Goal: Task Accomplishment & Management: Complete application form

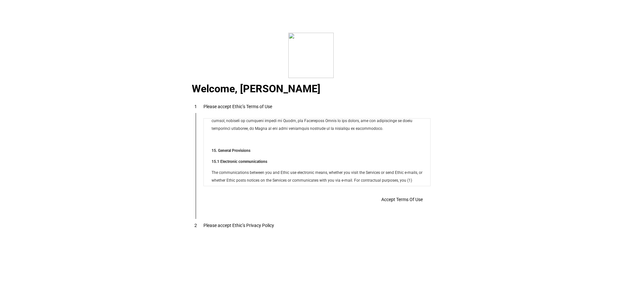
scroll to position [5246, 0]
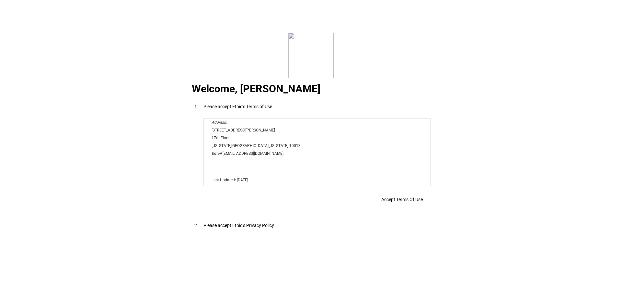
drag, startPoint x: 426, startPoint y: 126, endPoint x: 625, endPoint y: 307, distance: 268.7
click at [398, 202] on span "Accept Terms Of Use" at bounding box center [401, 199] width 41 height 5
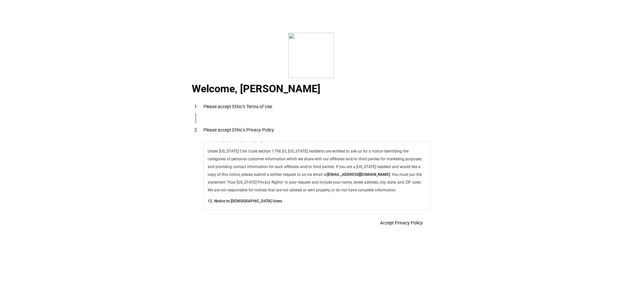
scroll to position [2306, 0]
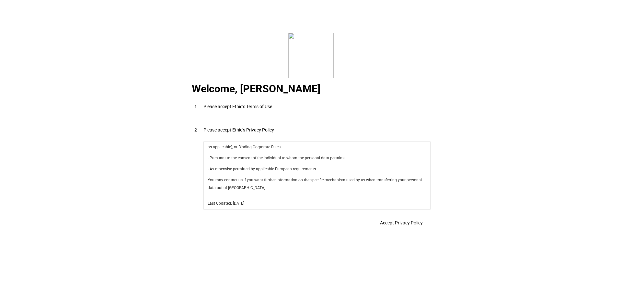
drag, startPoint x: 427, startPoint y: 149, endPoint x: 625, endPoint y: 356, distance: 286.2
click at [405, 224] on span "Accept Privacy Policy" at bounding box center [401, 222] width 43 height 5
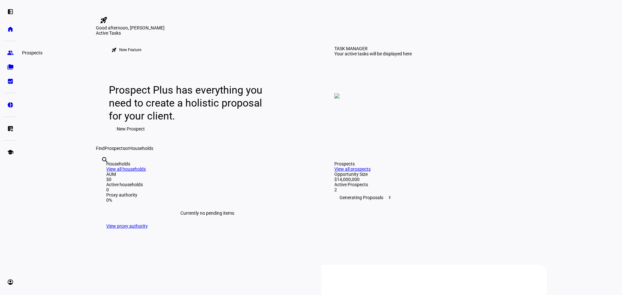
click at [7, 51] on link "group Prospects" at bounding box center [10, 52] width 13 height 13
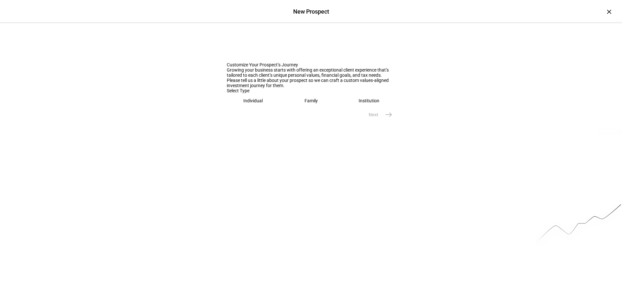
click at [256, 103] on div "Individual" at bounding box center [252, 100] width 19 height 5
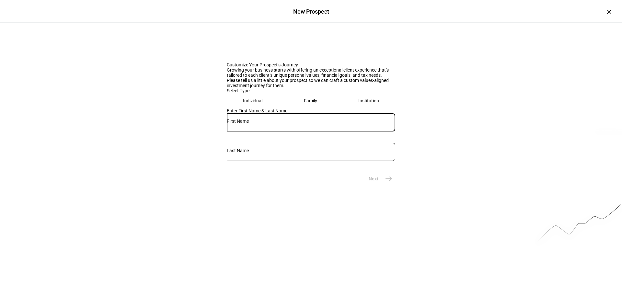
click at [253, 124] on input "text" at bounding box center [311, 121] width 168 height 5
type input "[PERSON_NAME]"
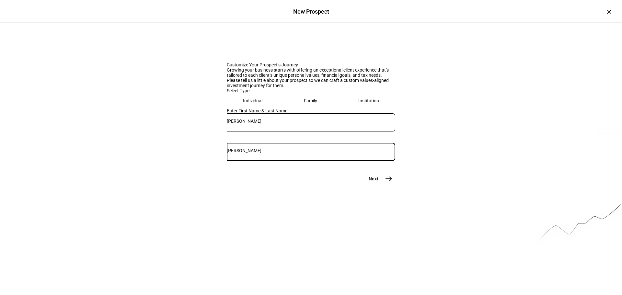
type input "[PERSON_NAME]"
click at [385, 183] on mat-icon "east" at bounding box center [389, 179] width 8 height 8
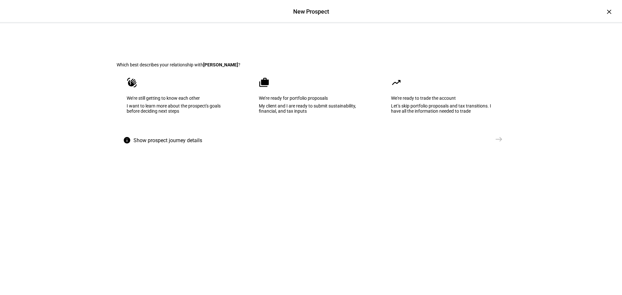
click at [297, 101] on div "We’re ready for portfolio proposals" at bounding box center [311, 98] width 104 height 5
click at [498, 143] on mat-icon "east" at bounding box center [499, 139] width 8 height 8
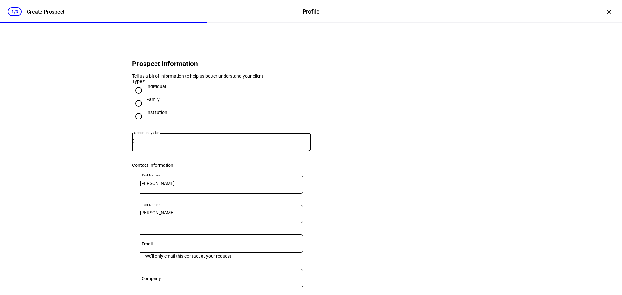
click at [174, 144] on input at bounding box center [223, 140] width 176 height 5
type input "2,000,000"
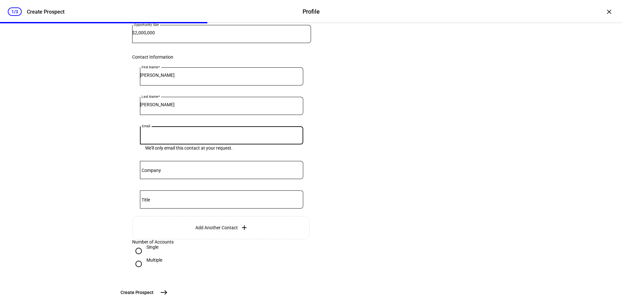
scroll to position [109, 0]
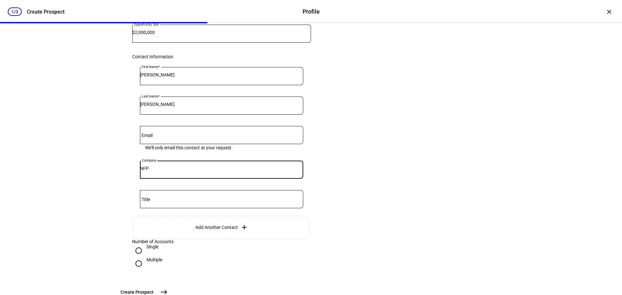
type input "NFP"
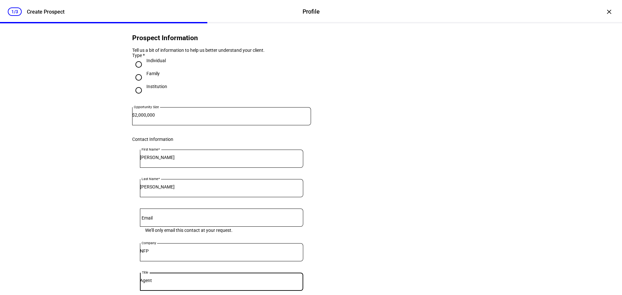
scroll to position [107, 0]
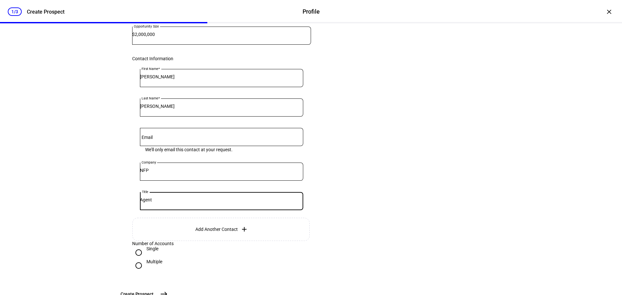
type input "Agent"
click at [218, 232] on span "Add Another Contact" at bounding box center [216, 229] width 42 height 5
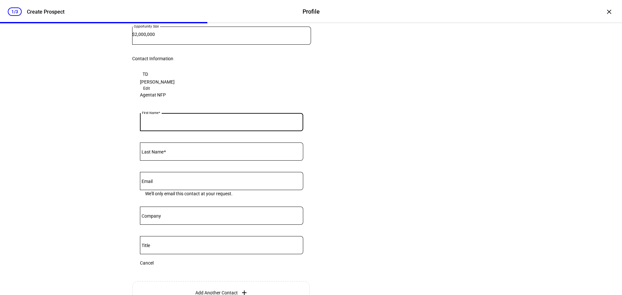
click at [169, 123] on input "First Name" at bounding box center [221, 120] width 163 height 5
type input "Z"
type input "Suzie"
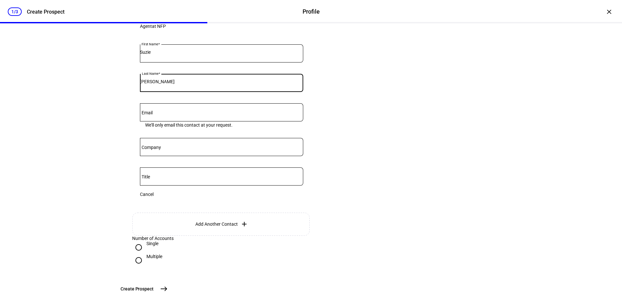
scroll to position [246, 0]
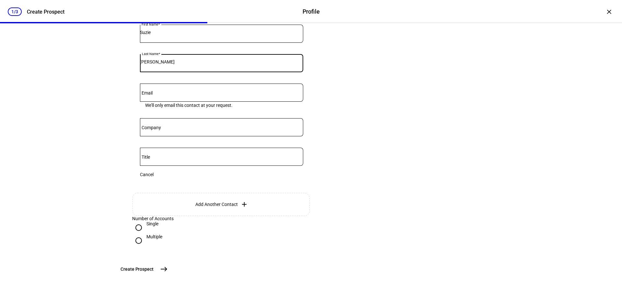
type input "[PERSON_NAME]"
click at [168, 270] on mat-icon "east" at bounding box center [164, 269] width 8 height 8
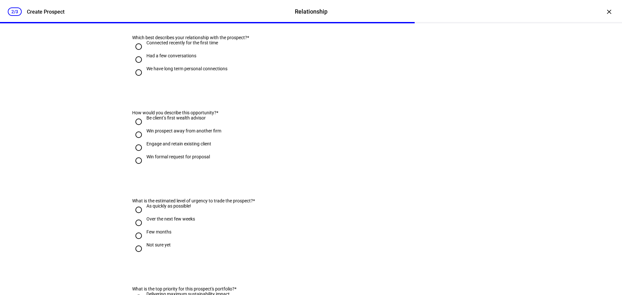
scroll to position [0, 0]
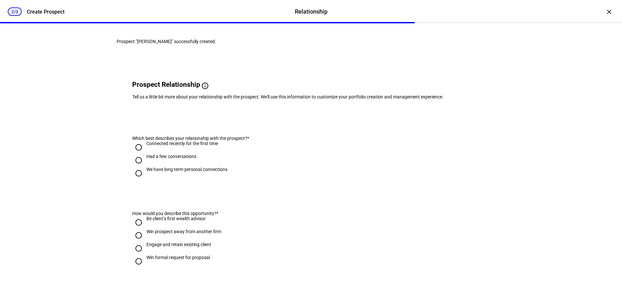
click at [136, 180] on input "We have long term personal connections" at bounding box center [138, 173] width 13 height 13
radio input "true"
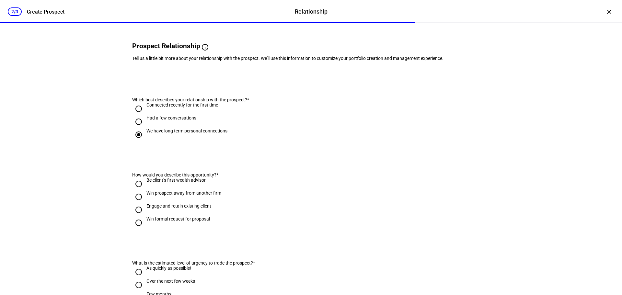
scroll to position [85, 0]
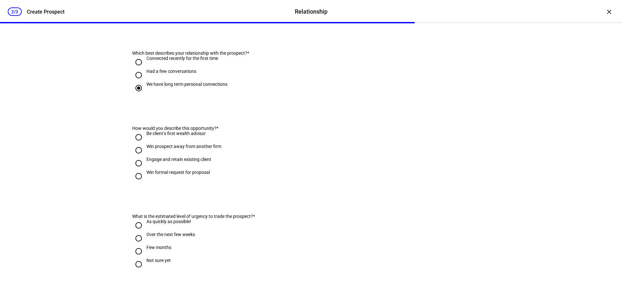
click at [135, 183] on input "Win formal request for proposal" at bounding box center [138, 176] width 13 height 13
radio input "true"
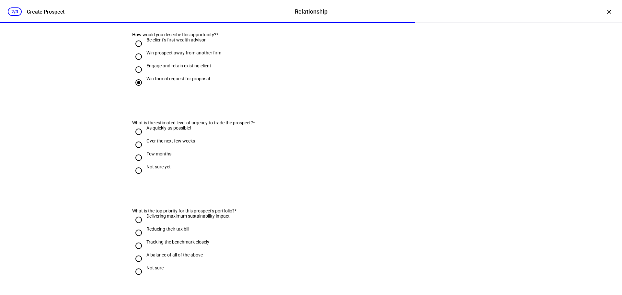
scroll to position [179, 0]
click at [136, 138] on input "As quickly as possible!" at bounding box center [138, 131] width 13 height 13
radio input "true"
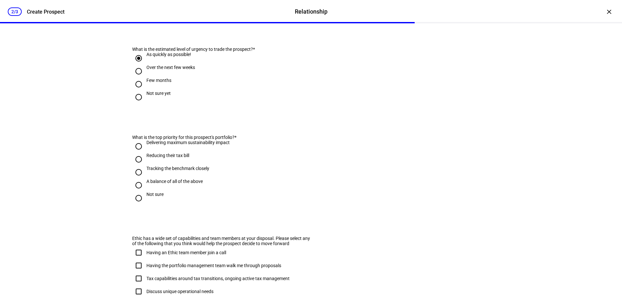
scroll to position [254, 0]
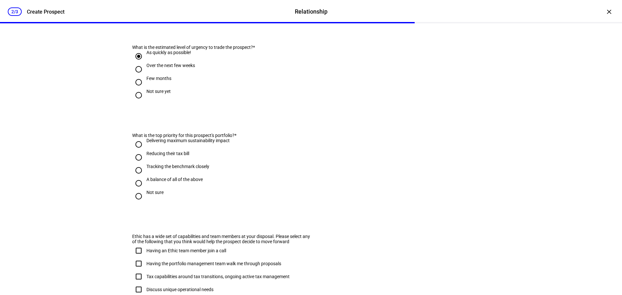
click at [133, 177] on input "Tracking the benchmark closely" at bounding box center [138, 170] width 13 height 13
radio input "true"
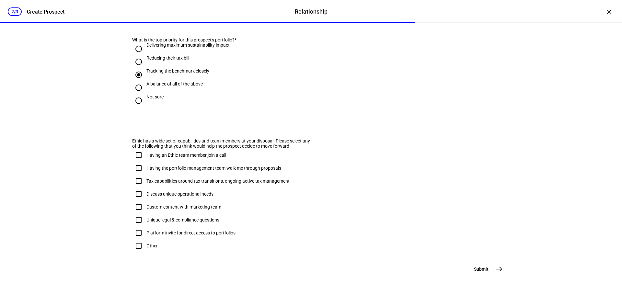
click at [136, 188] on input "Tax capabilities around tax transitions, ongoing active tax management" at bounding box center [138, 181] width 13 height 13
checkbox input "true"
click at [501, 270] on span "east" at bounding box center [498, 269] width 13 height 13
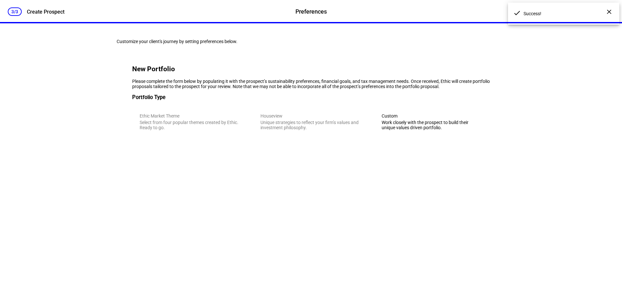
scroll to position [0, 0]
click at [392, 119] on div "Custom" at bounding box center [432, 115] width 101 height 5
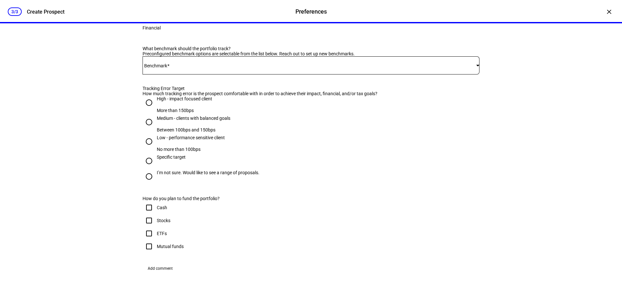
scroll to position [501, 0]
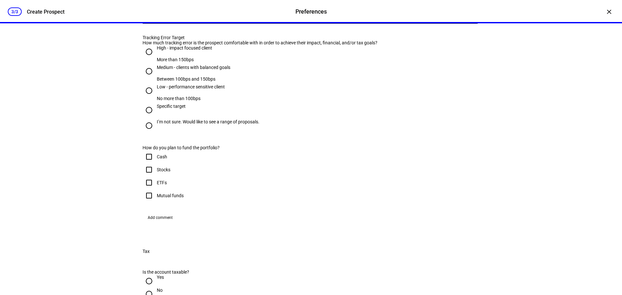
click at [190, 18] on mat-select at bounding box center [311, 15] width 337 height 8
click at [190, 171] on span "iShares [PERSON_NAME] 1000 ETF - IWB" at bounding box center [187, 173] width 82 height 5
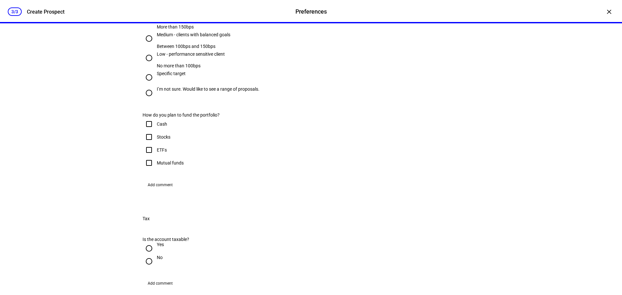
scroll to position [535, 0]
click at [148, 64] on input "Low - performance sensitive client No more than 100bps" at bounding box center [149, 57] width 13 height 13
radio input "true"
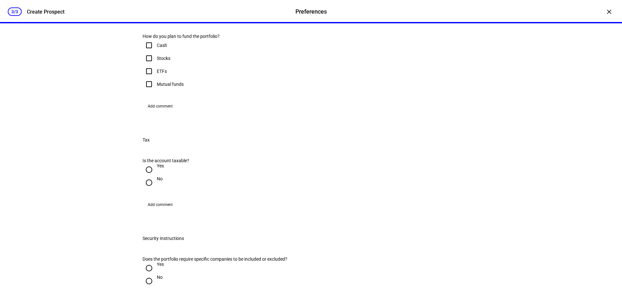
scroll to position [623, 0]
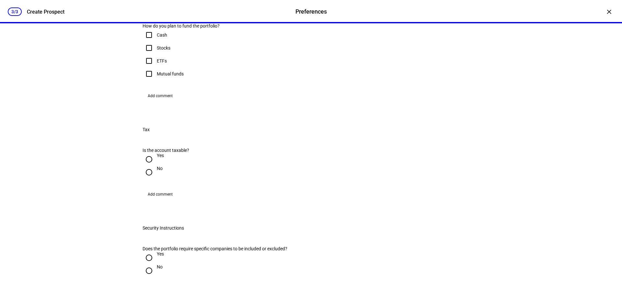
click at [144, 10] on input "I’m not sure. Would like to see a range of proposals." at bounding box center [149, 3] width 13 height 13
radio input "true"
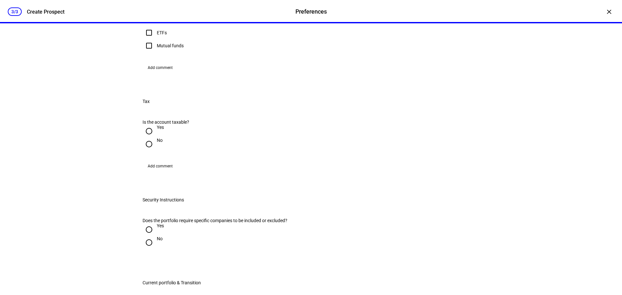
click at [144, 52] on input "Mutual funds" at bounding box center [149, 45] width 13 height 13
checkbox input "true"
click at [146, 39] on input "ETFs" at bounding box center [149, 32] width 13 height 13
checkbox input "true"
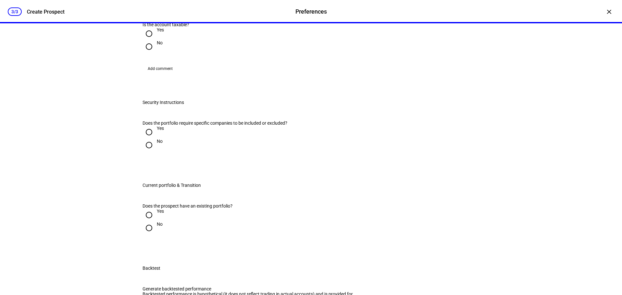
scroll to position [766, 0]
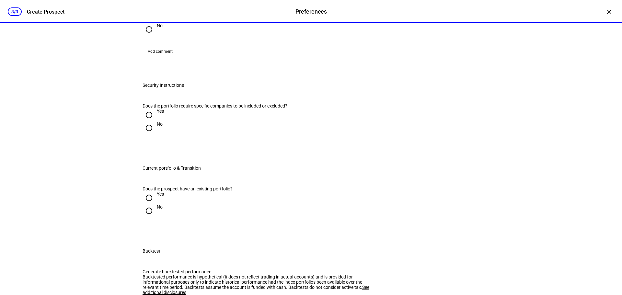
click at [144, 23] on input "Yes" at bounding box center [149, 16] width 13 height 13
radio input "true"
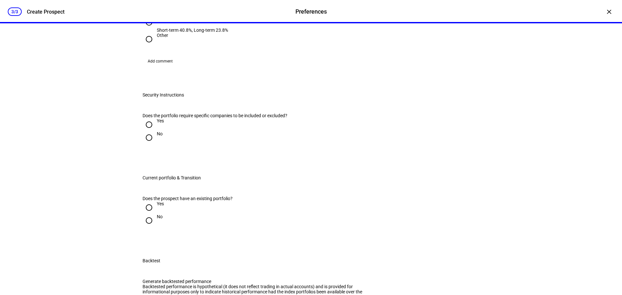
scroll to position [855, 0]
radio input "true"
click at [146, 28] on input "Federal max rate Short-term 40.8%, Long-term 23.8%" at bounding box center [149, 21] width 13 height 13
radio input "true"
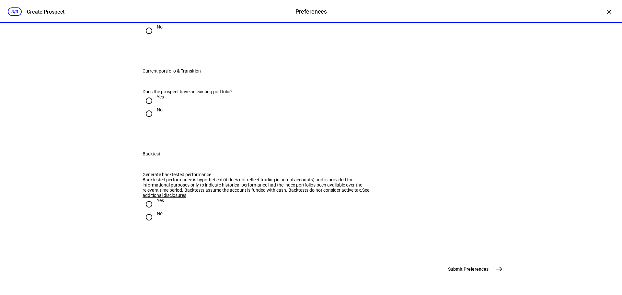
scroll to position [981, 0]
click at [145, 37] on input "No" at bounding box center [149, 30] width 13 height 13
radio input "true"
click at [146, 107] on input "Yes" at bounding box center [149, 100] width 13 height 13
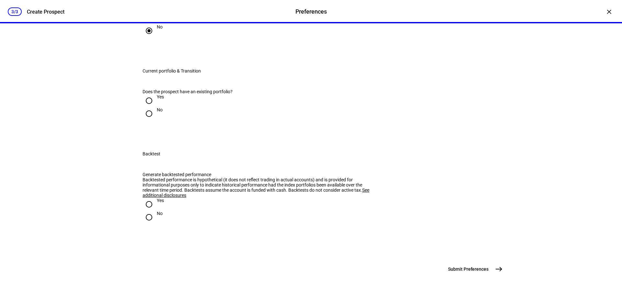
radio input "true"
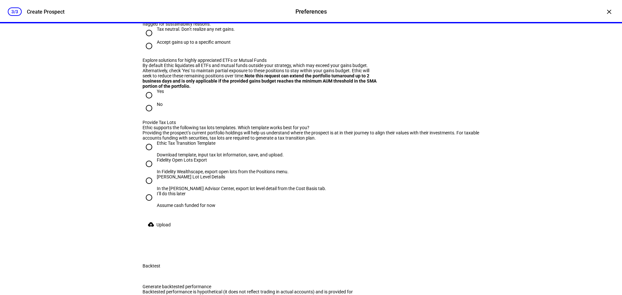
scroll to position [1117, 0]
radio input "true"
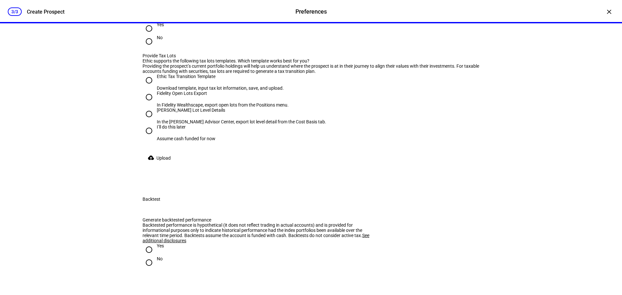
scroll to position [1185, 0]
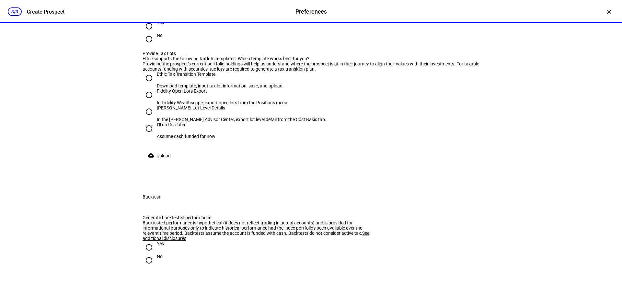
radio input "true"
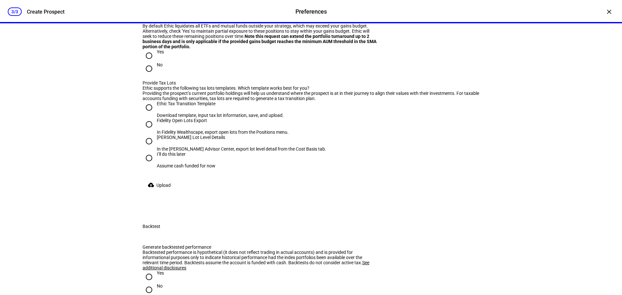
type input "50,000"
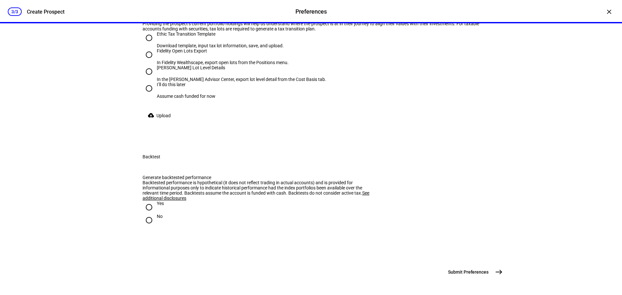
scroll to position [1255, 0]
radio input "true"
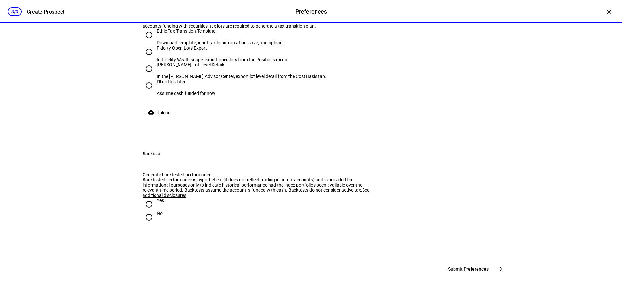
scroll to position [1382, 0]
drag, startPoint x: 218, startPoint y: 231, endPoint x: 297, endPoint y: 301, distance: 105.6
click at [297, 295] on html "left_panel_open home Home Advisors group Prospects folder_copy Households bid_l…" at bounding box center [311, 147] width 622 height 295
click at [27, 163] on div "3/3 Create Prospect Preferences Preferences Create Prospect × Customize your cl…" at bounding box center [311, 147] width 622 height 295
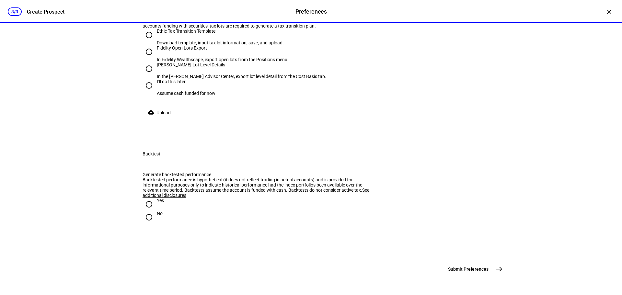
scroll to position [1427, 0]
click at [147, 75] on input "[PERSON_NAME] Lot Level Details In the [PERSON_NAME] Advisor Center, export lot…" at bounding box center [149, 68] width 13 height 13
radio input "true"
click at [149, 116] on mat-icon "cloud_upload" at bounding box center [151, 112] width 6 height 6
click at [163, 119] on span "Upload" at bounding box center [163, 112] width 14 height 13
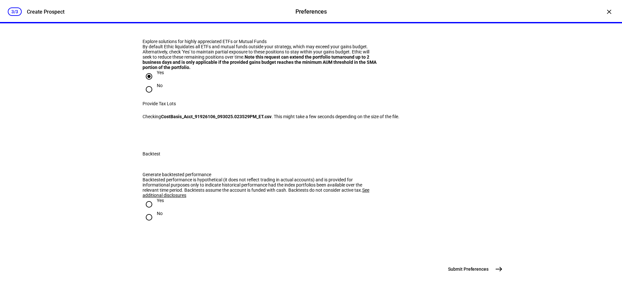
click at [148, 211] on input "No" at bounding box center [149, 217] width 13 height 13
radio input "true"
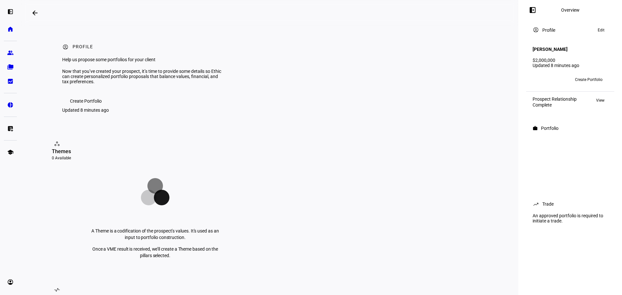
click at [597, 98] on span "View" at bounding box center [600, 101] width 8 height 8
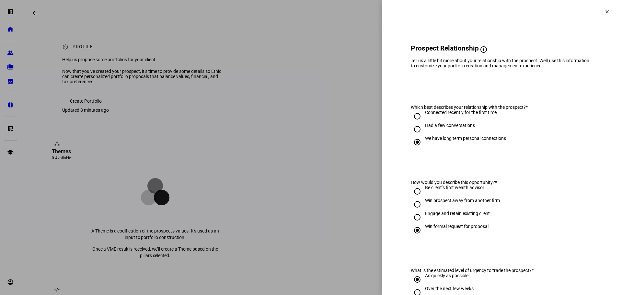
click at [604, 8] on span at bounding box center [607, 12] width 16 height 16
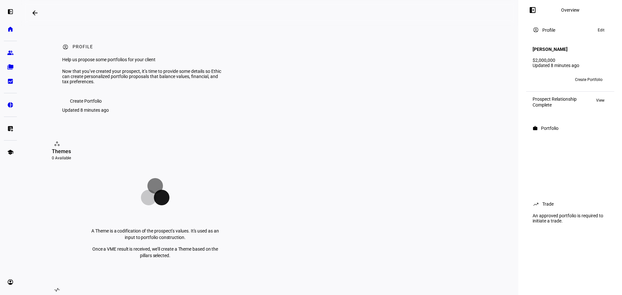
click at [602, 29] on span "Edit" at bounding box center [601, 30] width 7 height 8
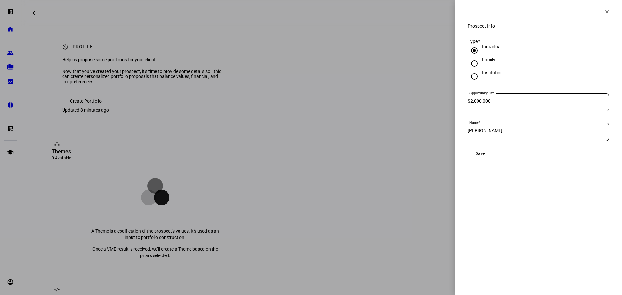
click at [485, 156] on span "Save" at bounding box center [481, 153] width 10 height 5
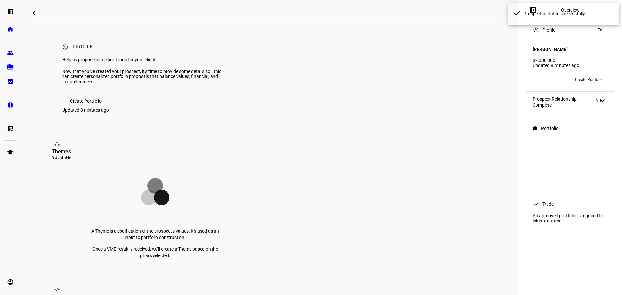
click at [546, 48] on h4 "[PERSON_NAME]" at bounding box center [550, 49] width 35 height 5
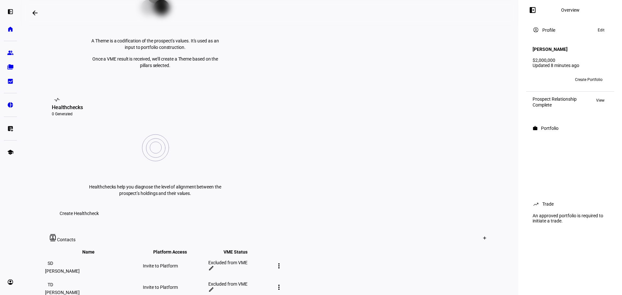
scroll to position [318, 0]
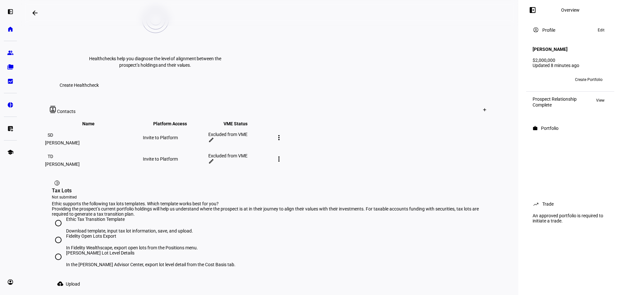
click at [55, 250] on input "[PERSON_NAME] Lot Level Details In the [PERSON_NAME] Advisor Center, export lot…" at bounding box center [58, 256] width 13 height 13
radio input "true"
click at [62, 278] on span at bounding box center [70, 284] width 36 height 13
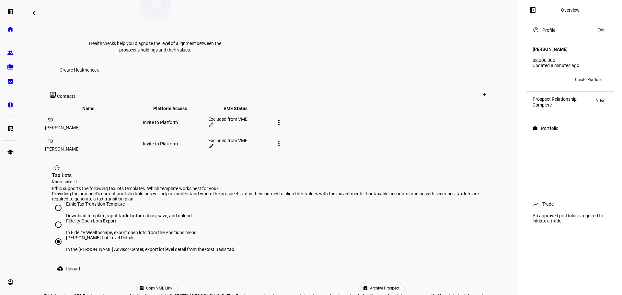
click at [71, 262] on span "Upload" at bounding box center [73, 268] width 14 height 13
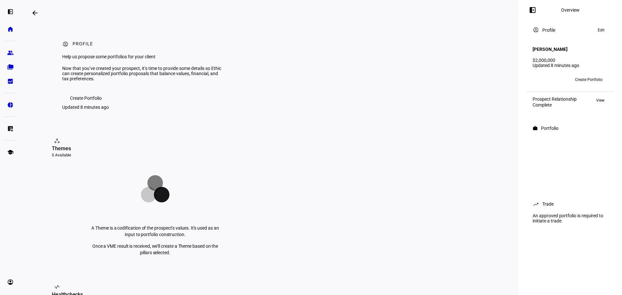
scroll to position [0, 0]
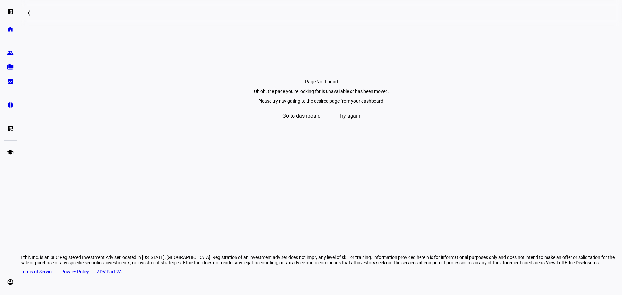
click at [313, 124] on span "Go to dashboard" at bounding box center [301, 116] width 38 height 16
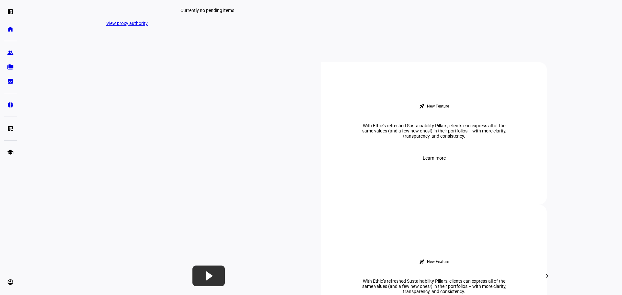
scroll to position [202, 0]
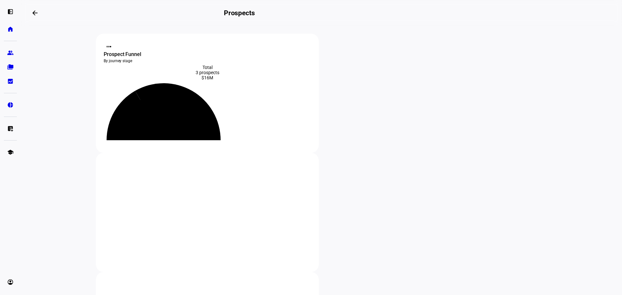
scroll to position [115, 0]
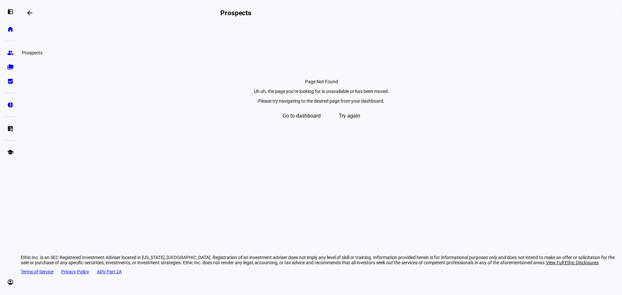
click at [12, 52] on eth-mat-symbol "group" at bounding box center [10, 53] width 6 height 6
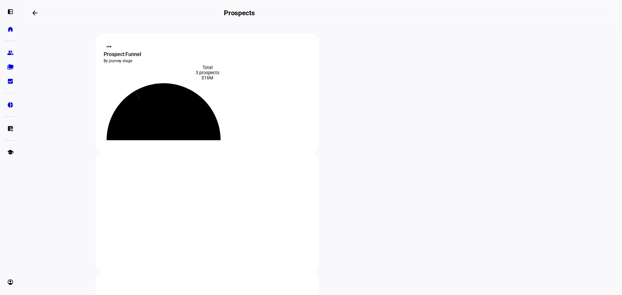
scroll to position [99, 0]
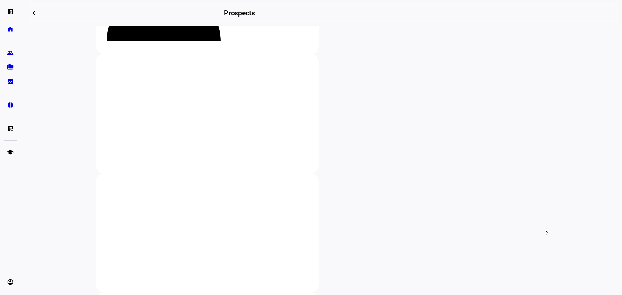
click at [130, 150] on div at bounding box center [311, 147] width 622 height 295
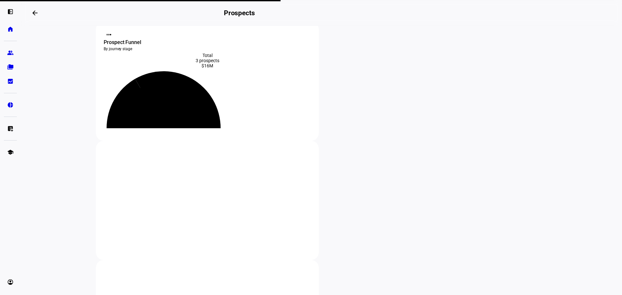
scroll to position [12, 0]
